Goal: Task Accomplishment & Management: Use online tool/utility

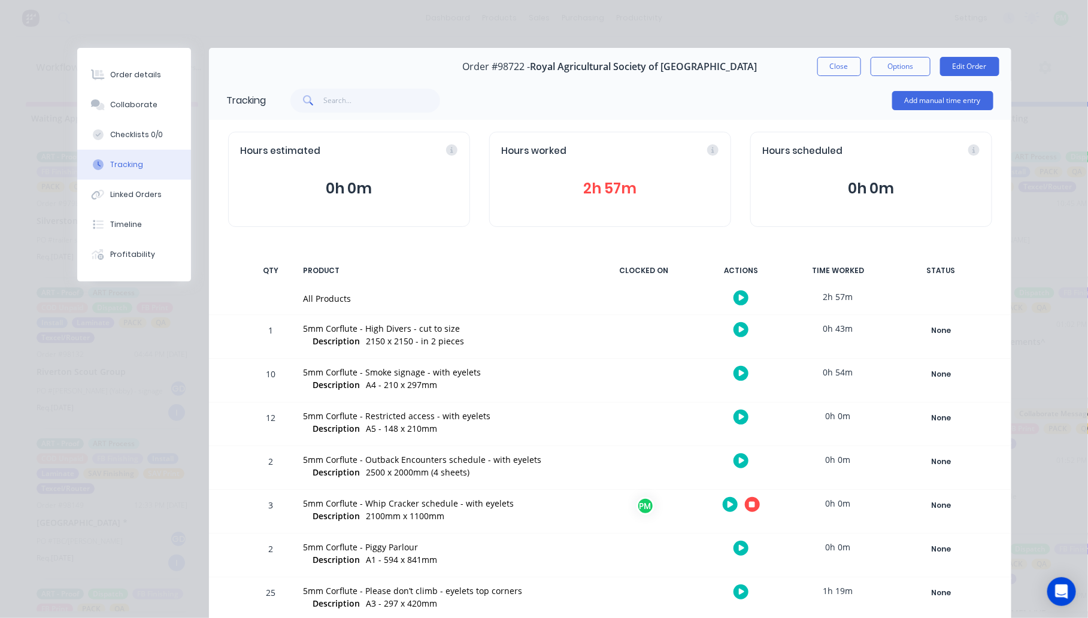
scroll to position [748, 0]
click at [745, 500] on button "button" at bounding box center [752, 504] width 15 height 15
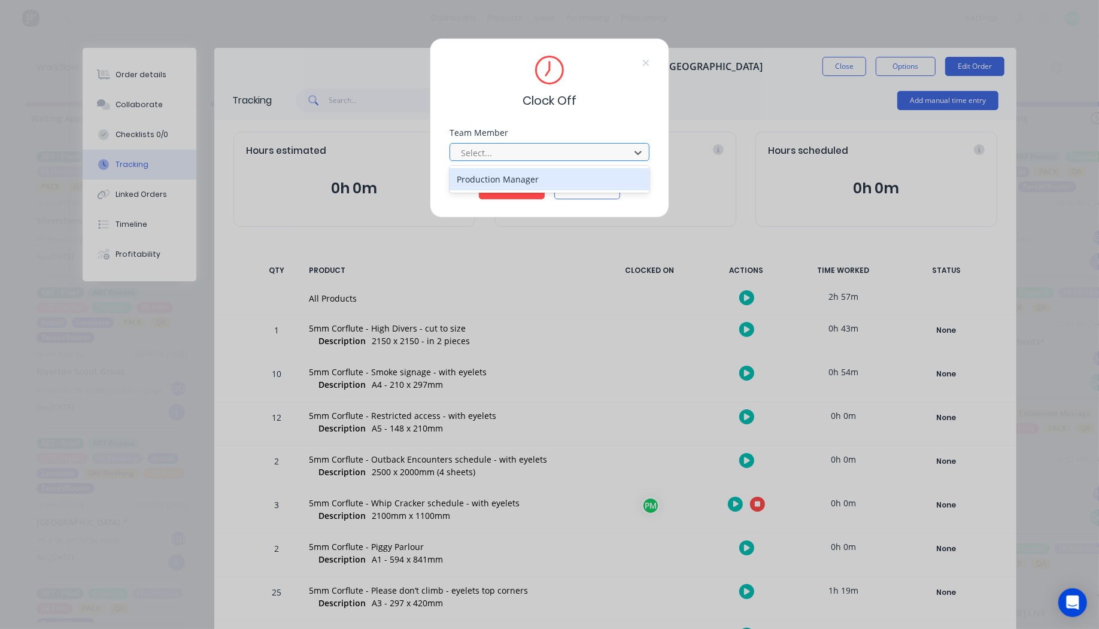
click at [482, 150] on div at bounding box center [542, 152] width 164 height 15
click at [486, 180] on div "Production Manager" at bounding box center [550, 179] width 200 height 22
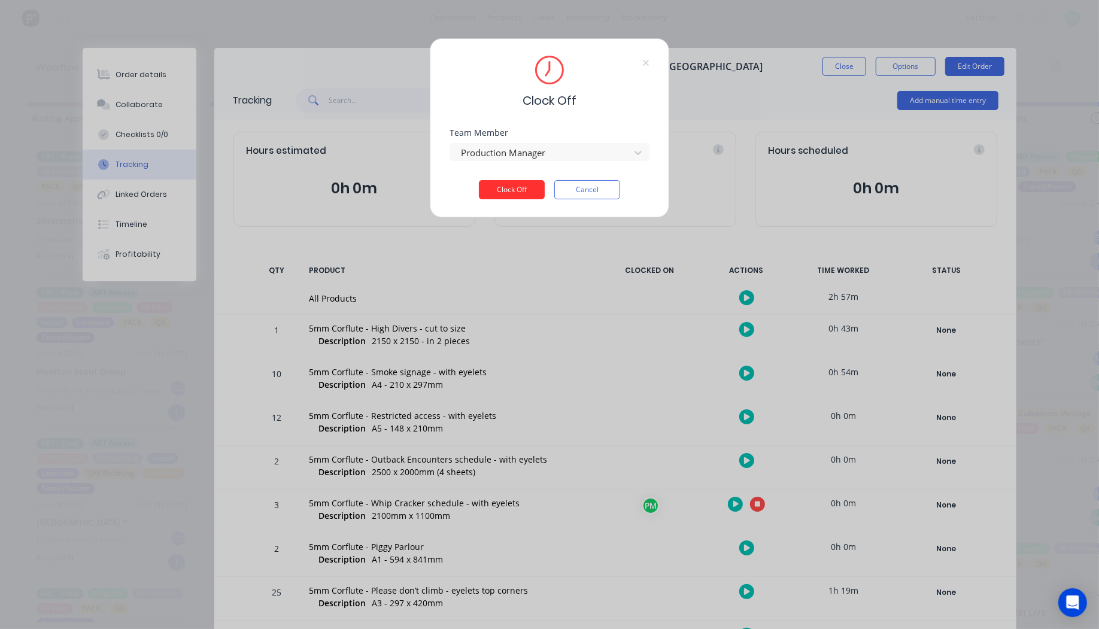
click at [506, 184] on button "Clock Off" at bounding box center [512, 189] width 66 height 19
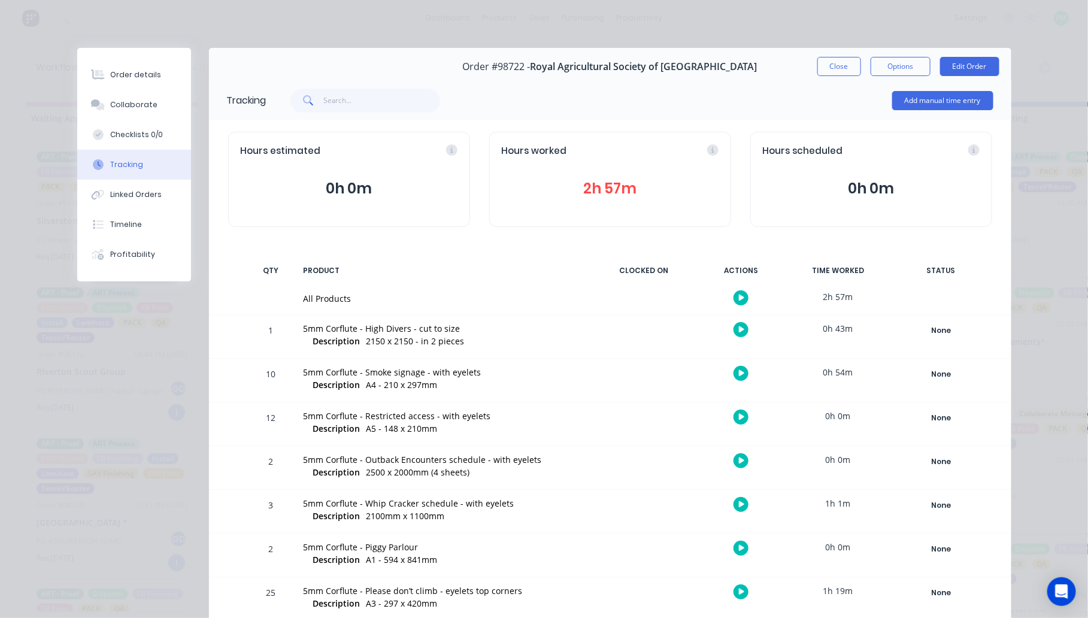
click at [733, 460] on button "button" at bounding box center [740, 460] width 15 height 15
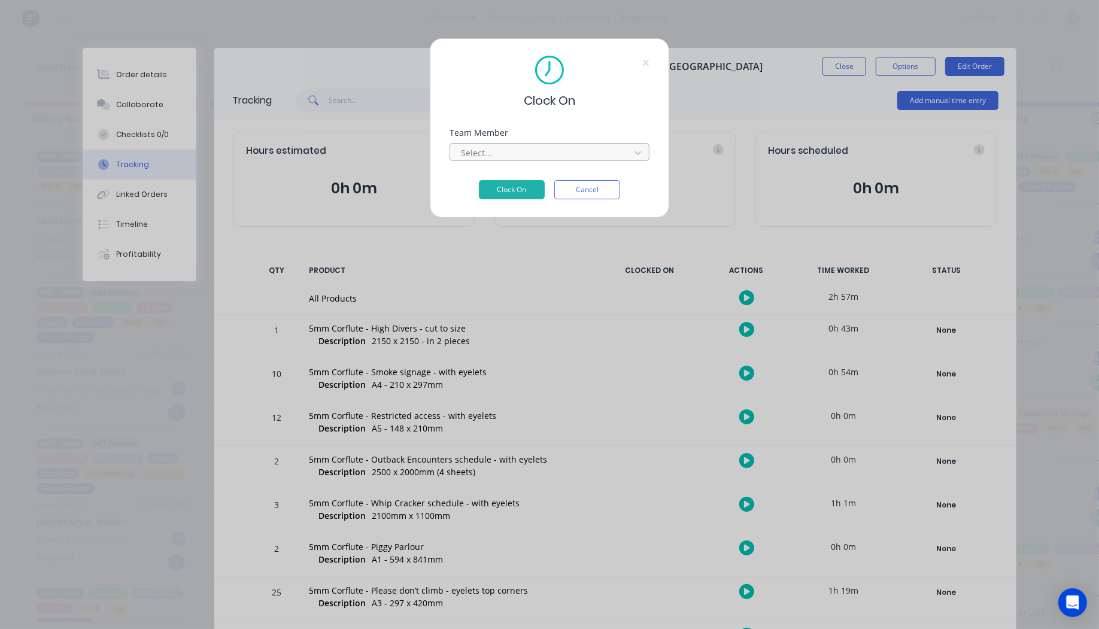
click at [514, 156] on div at bounding box center [542, 152] width 164 height 15
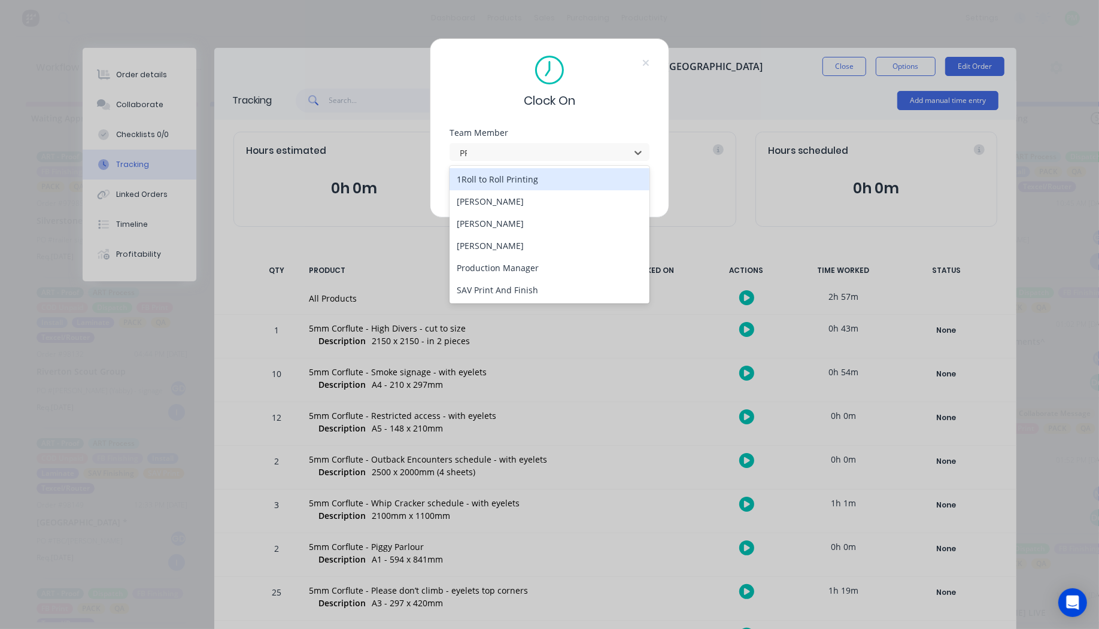
type input "PRO"
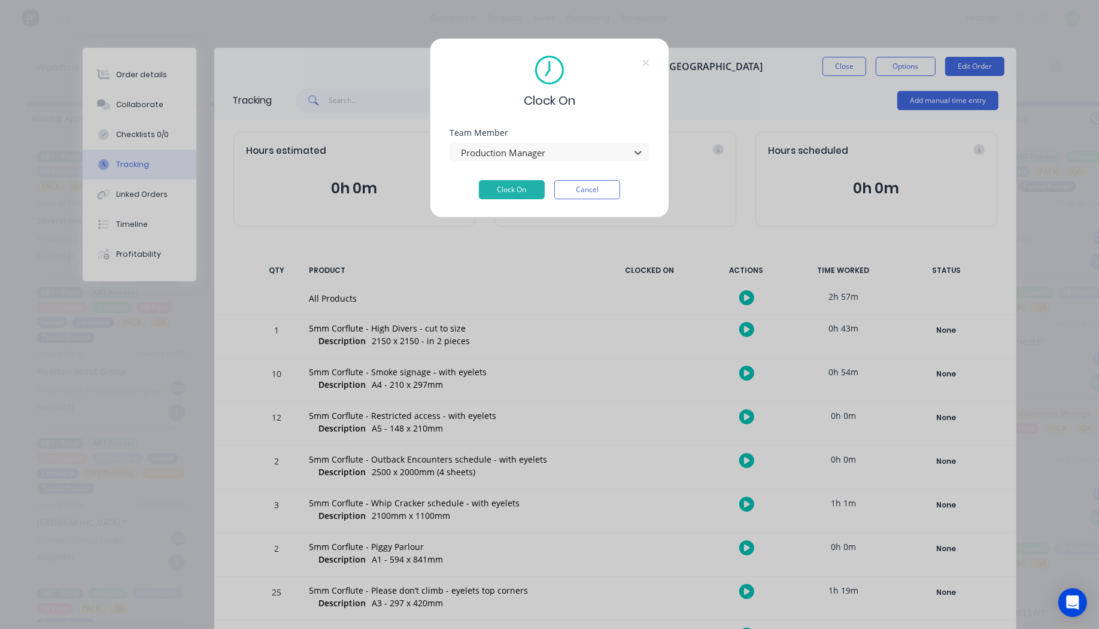
click at [479, 180] on button "Clock On" at bounding box center [512, 189] width 66 height 19
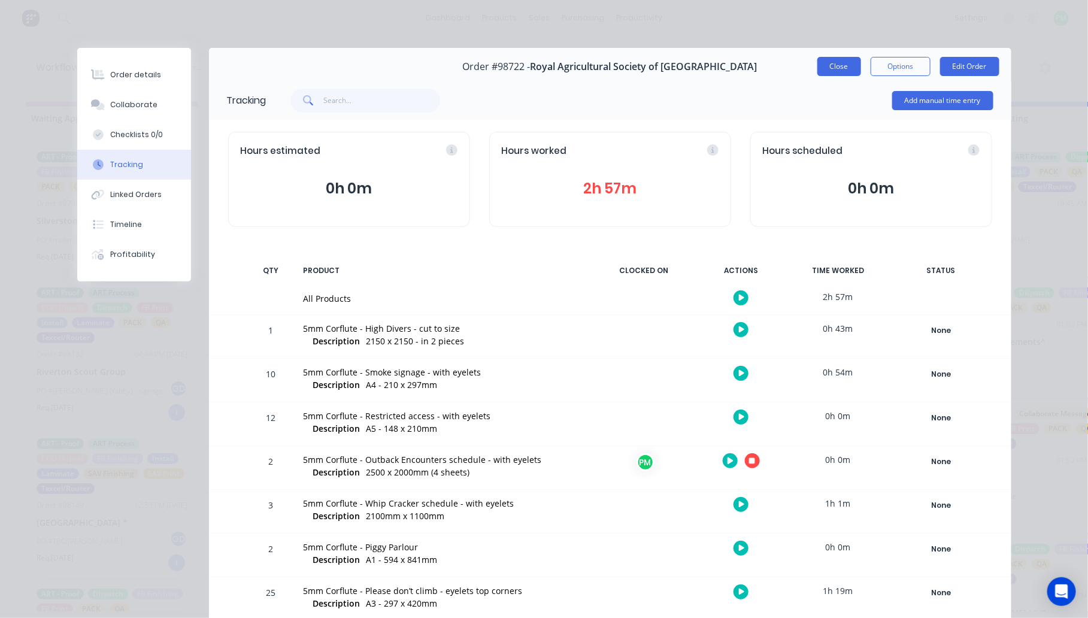
click at [836, 62] on button "Close" at bounding box center [839, 66] width 44 height 19
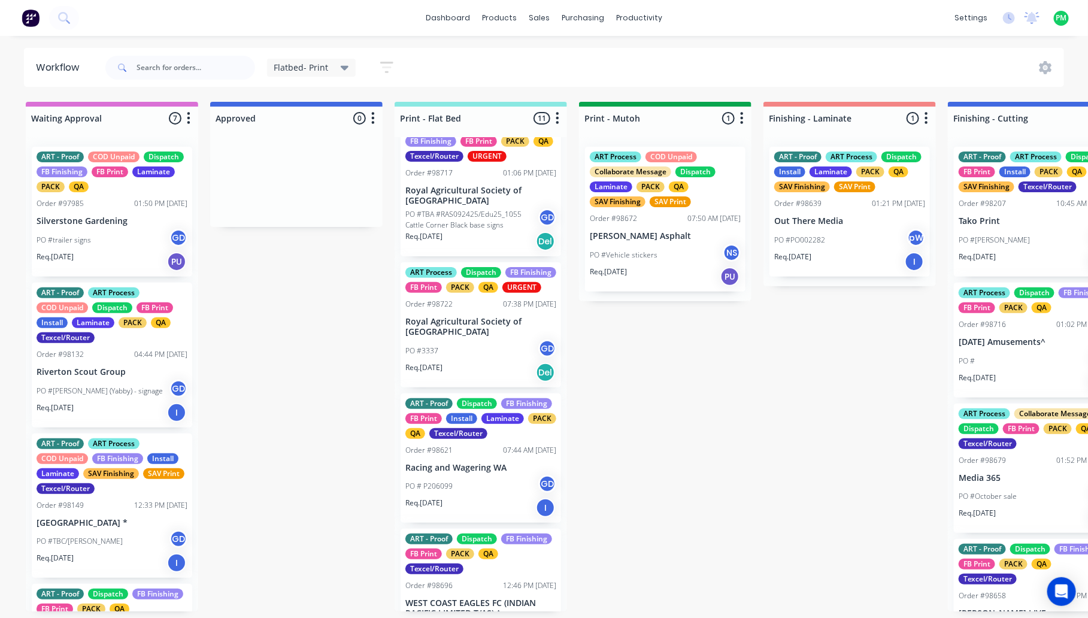
scroll to position [898, 0]
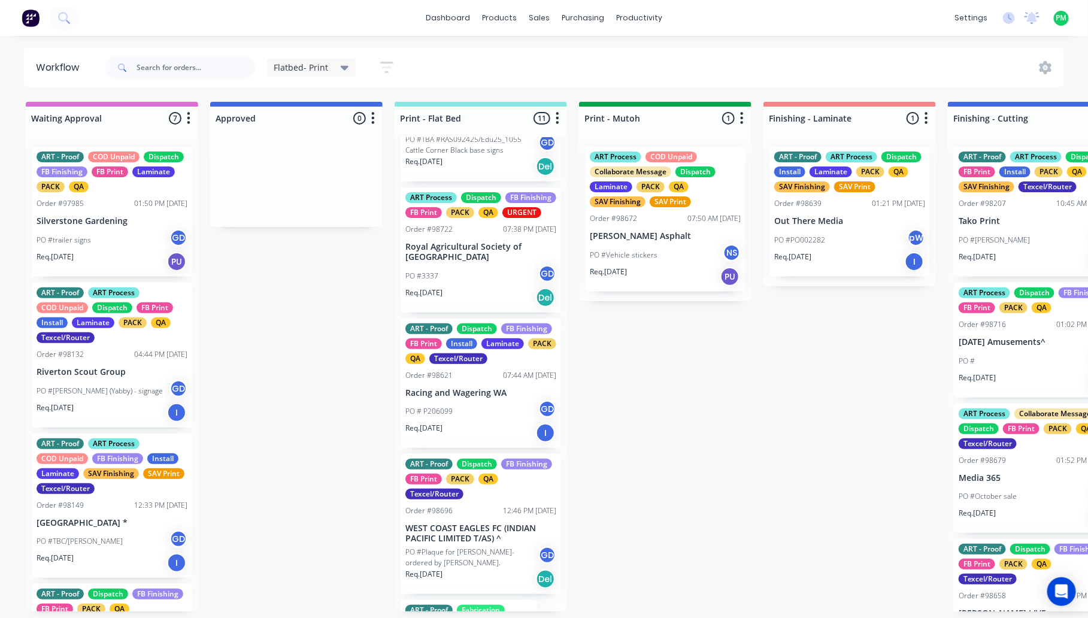
click at [473, 262] on p "Royal Agricultural Society of [GEOGRAPHIC_DATA]" at bounding box center [480, 252] width 151 height 20
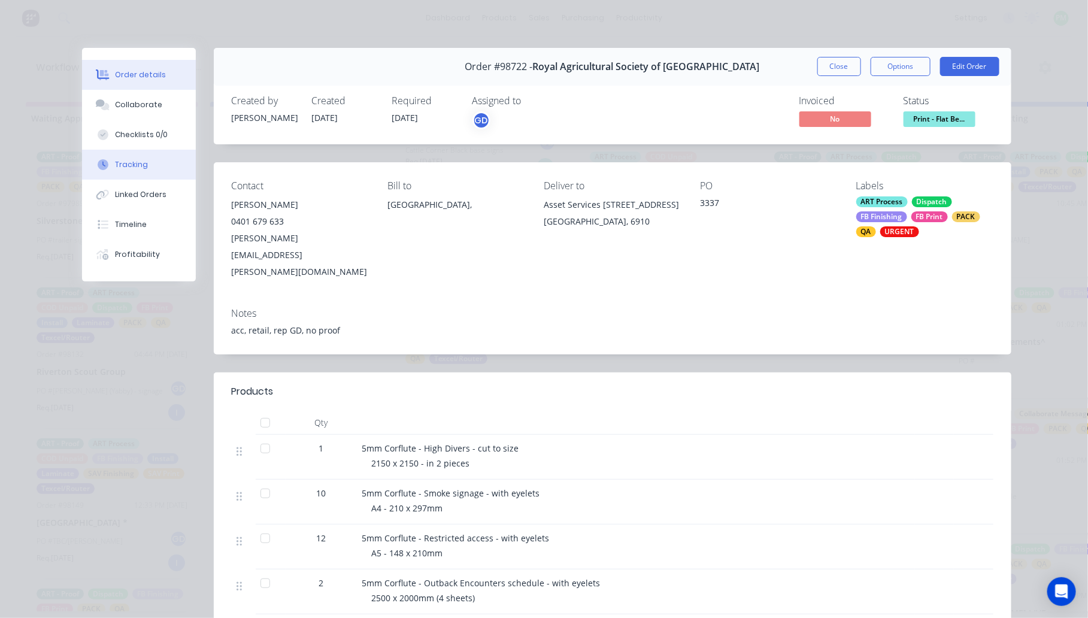
click at [130, 171] on button "Tracking" at bounding box center [139, 165] width 114 height 30
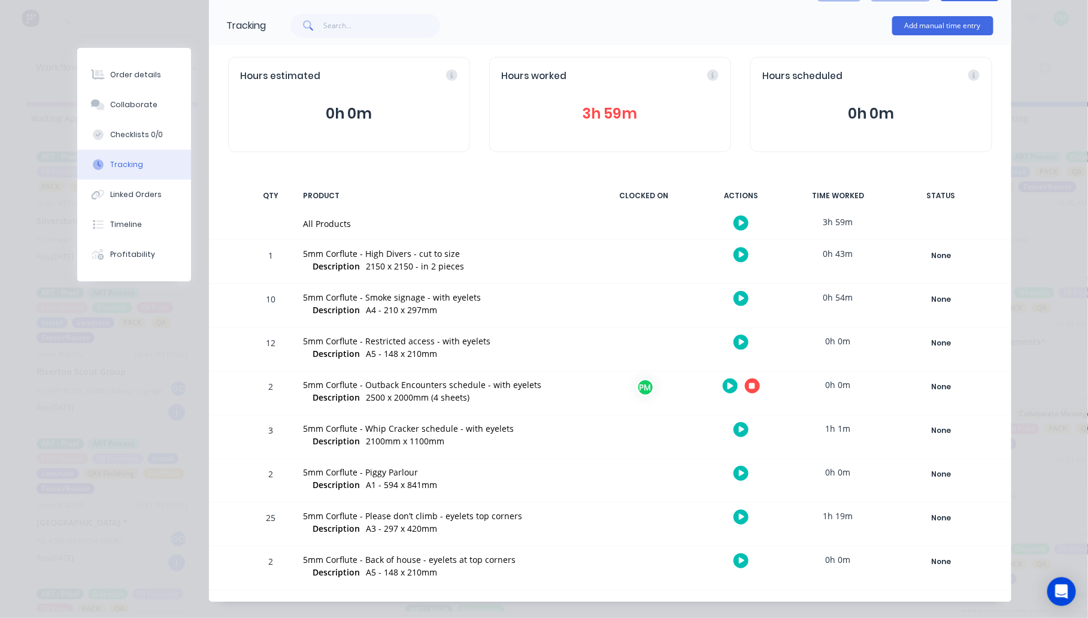
scroll to position [96, 0]
